Goal: Information Seeking & Learning: Learn about a topic

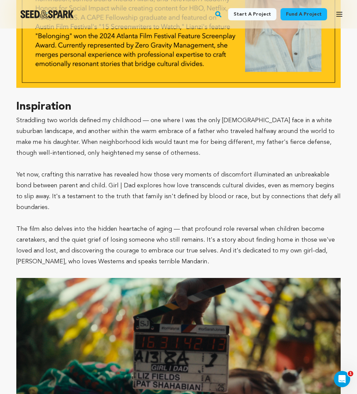
scroll to position [1297, 0]
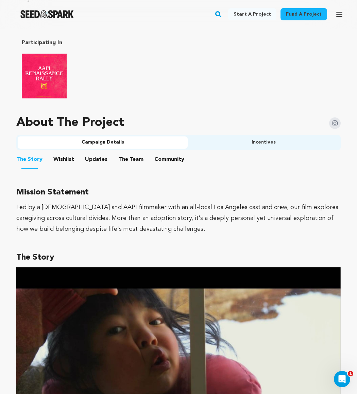
scroll to position [475, 0]
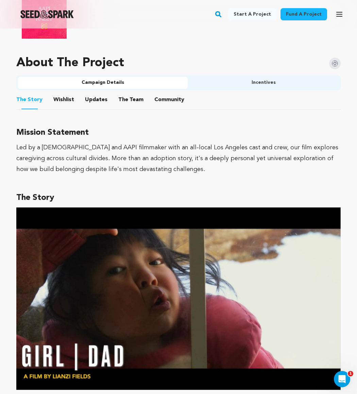
click at [123, 93] on button "The Team" at bounding box center [131, 101] width 16 height 16
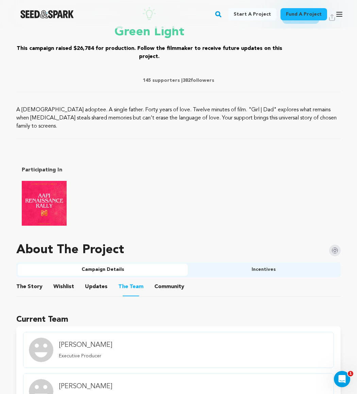
scroll to position [238, 0]
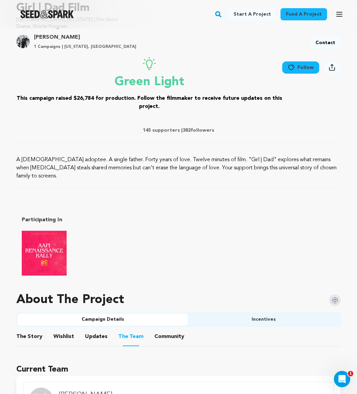
click at [26, 330] on button "The Story" at bounding box center [29, 338] width 16 height 16
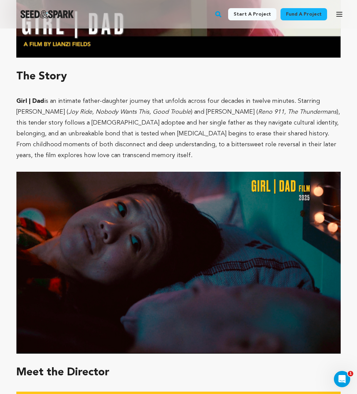
scroll to position [806, 0]
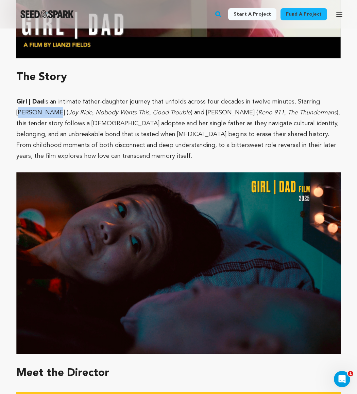
drag, startPoint x: 314, startPoint y: 93, endPoint x: 29, endPoint y: 105, distance: 285.1
click at [29, 105] on p "Girl | Dad is an intimate father-daughter journey that unfolds across four deca…" at bounding box center [178, 128] width 324 height 65
copy p "[PERSON_NAME] Cola"
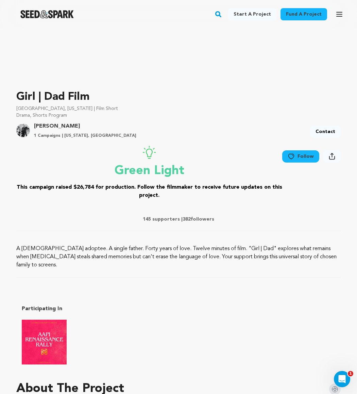
scroll to position [151, 0]
